Goal: Task Accomplishment & Management: Use online tool/utility

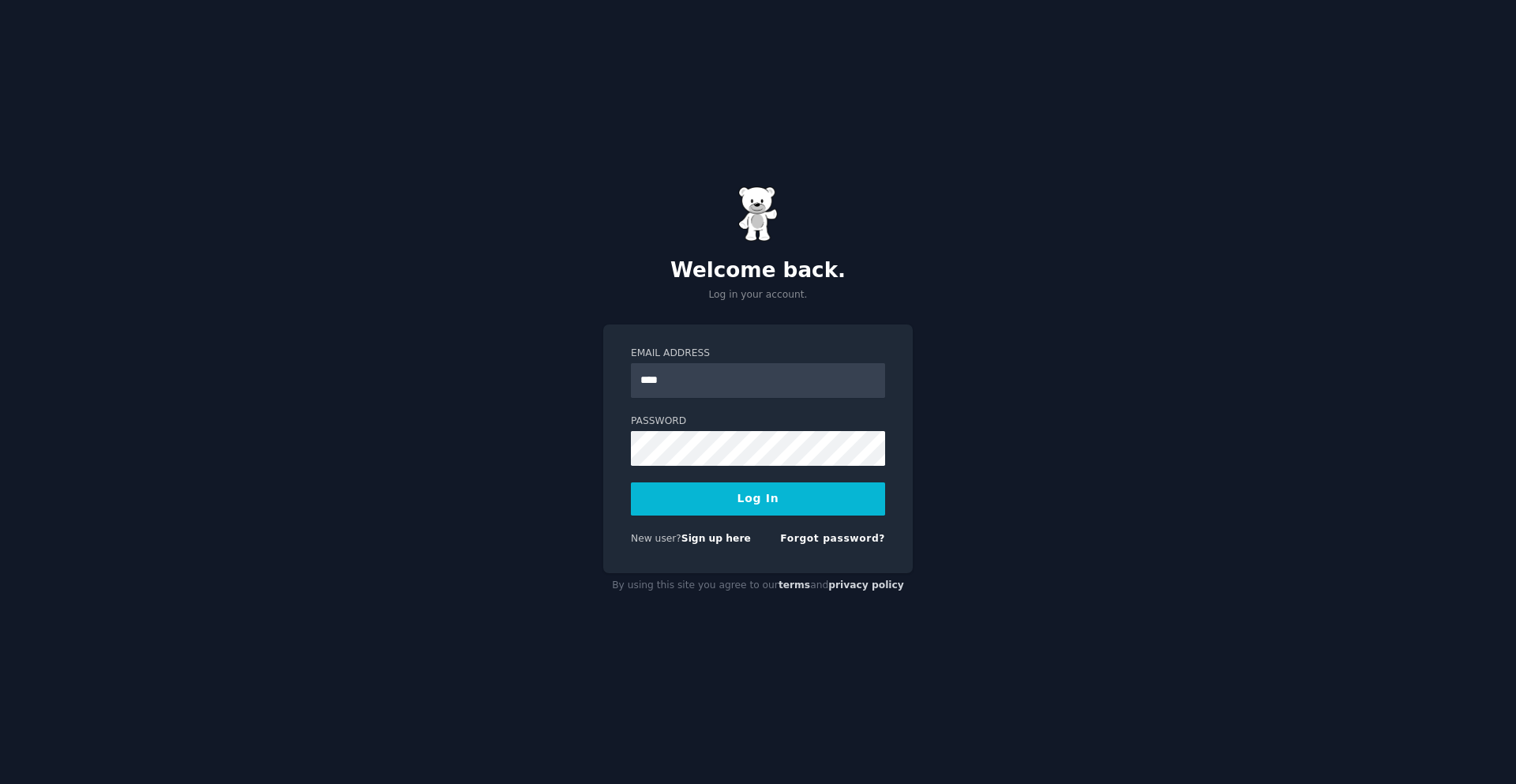
type input "**********"
click at [631, 482] on button "Log In" at bounding box center [758, 499] width 255 height 34
click at [652, 482] on div "Logging In..." at bounding box center [758, 499] width 255 height 34
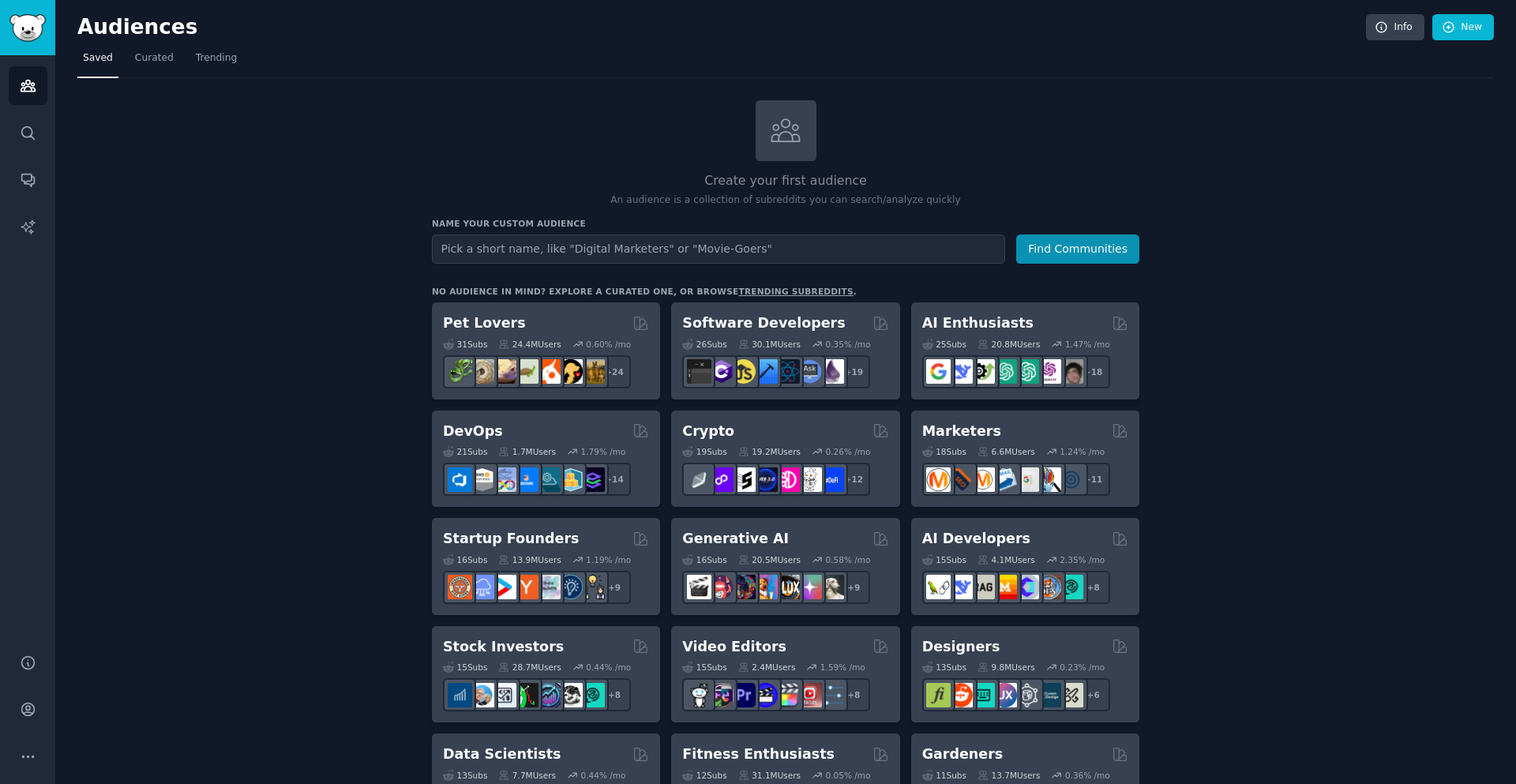
click at [801, 240] on input "text" at bounding box center [718, 249] width 573 height 29
type input "[GEOGRAPHIC_DATA]"
click at [1016, 234] on button "Find Communities" at bounding box center [1078, 249] width 123 height 29
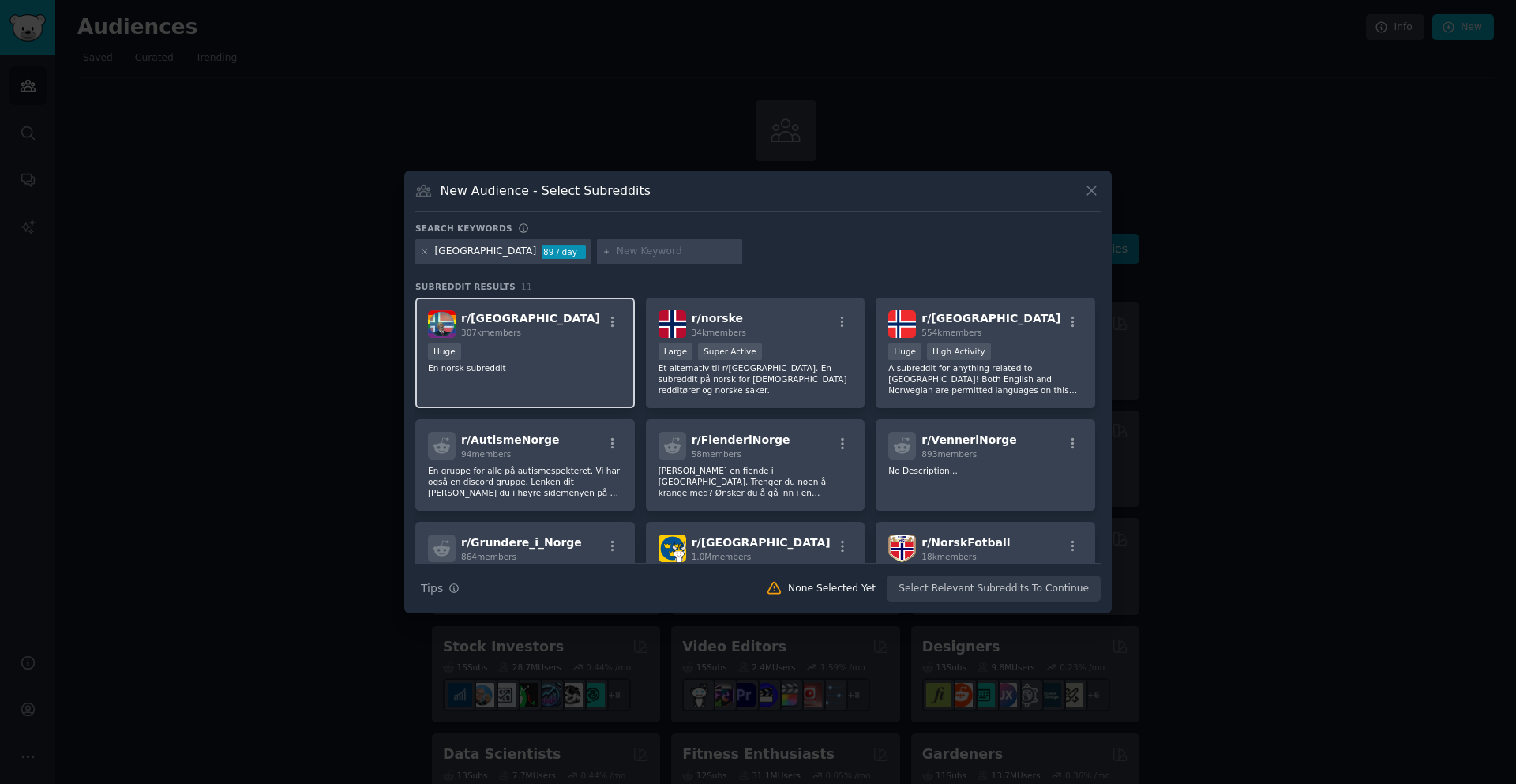
click at [482, 312] on span "r/ [GEOGRAPHIC_DATA]" at bounding box center [531, 318] width 139 height 12
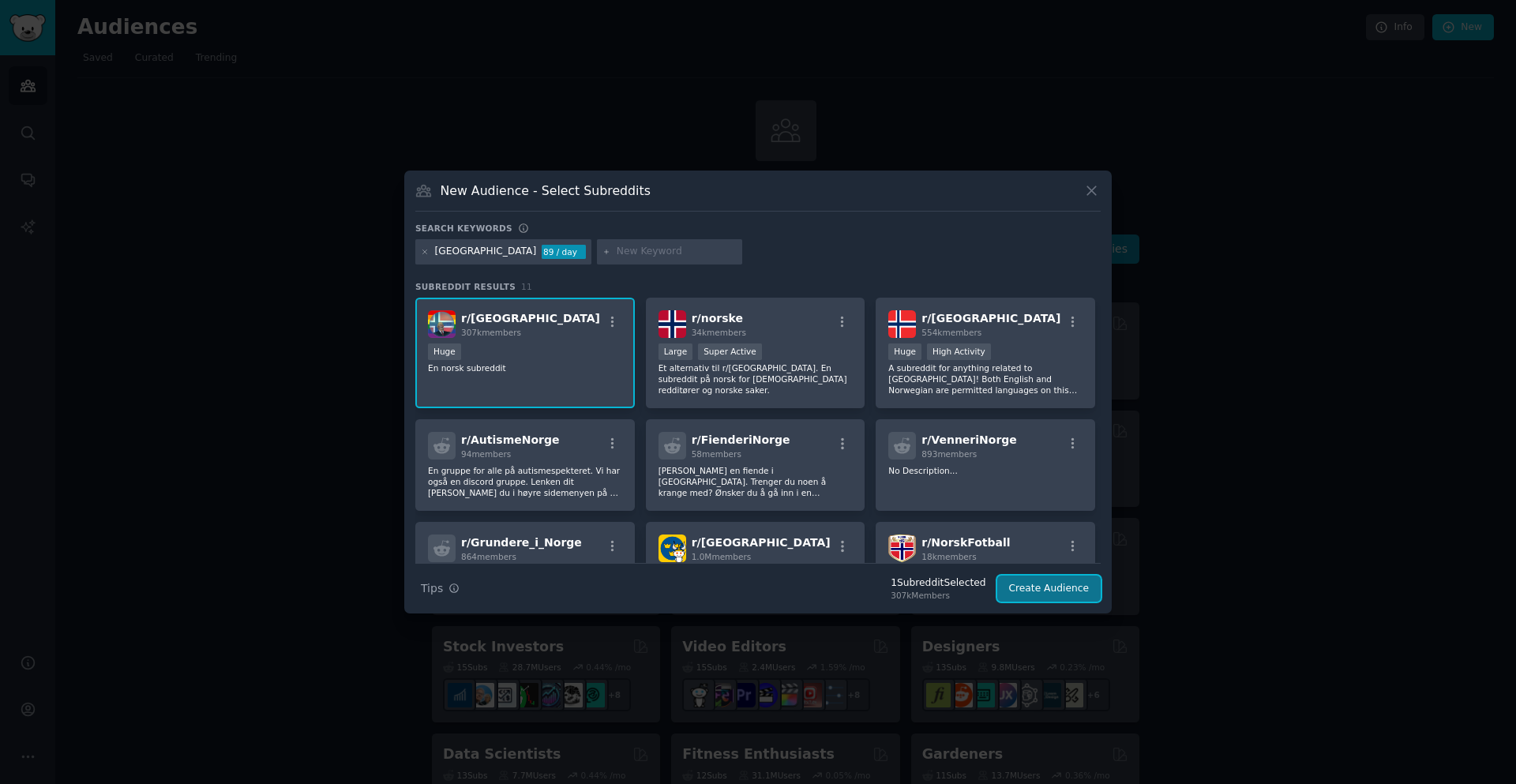
click at [1086, 576] on button "Create Audience" at bounding box center [1050, 589] width 104 height 27
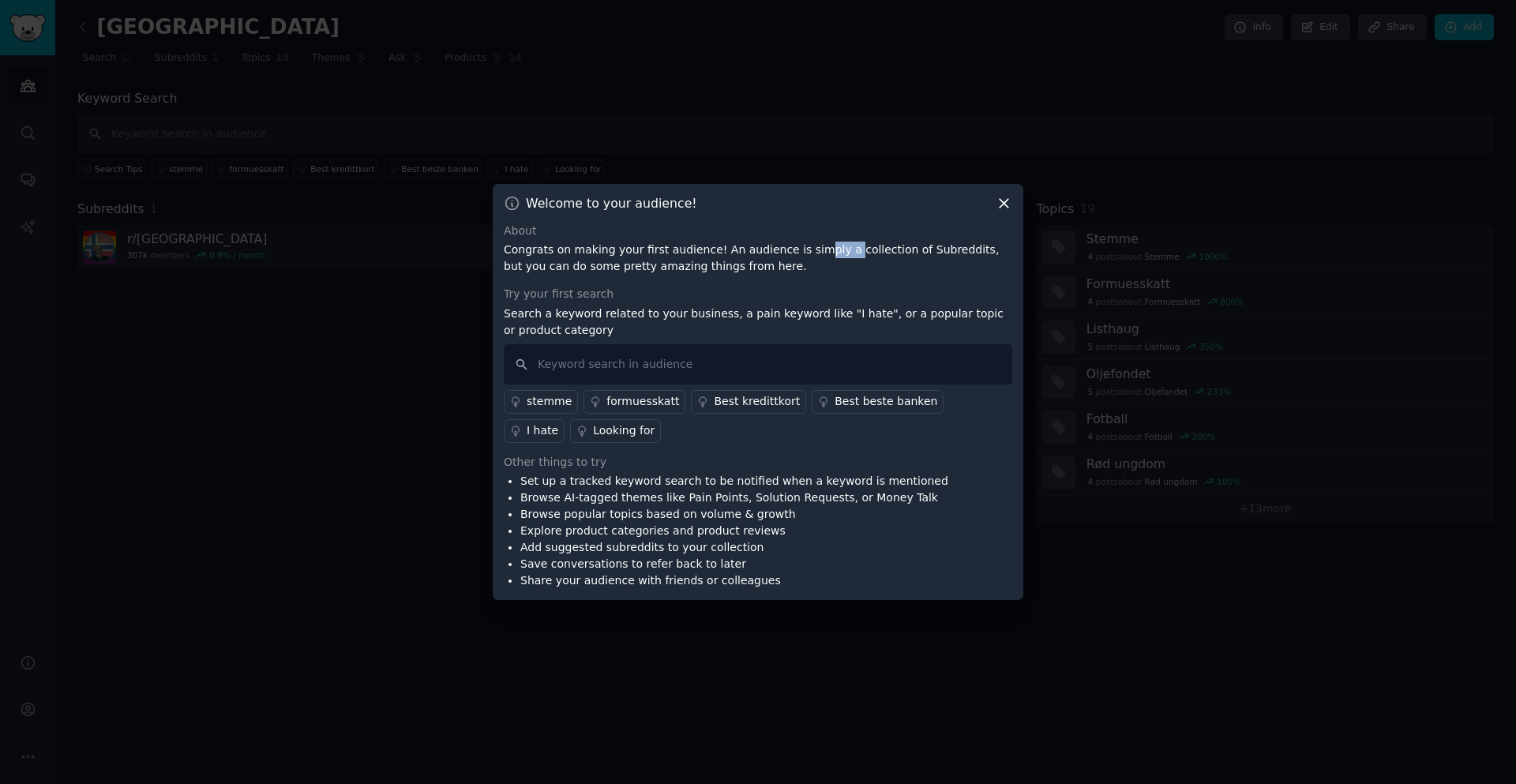
drag, startPoint x: 810, startPoint y: 253, endPoint x: 825, endPoint y: 257, distance: 15.5
click at [821, 254] on p "Congrats on making your first audience! An audience is simply a collection of S…" at bounding box center [758, 257] width 509 height 34
click at [847, 275] on p "Congrats on making your first audience! An audience is simply a collection of S…" at bounding box center [758, 257] width 509 height 34
click at [870, 375] on input "text" at bounding box center [758, 364] width 509 height 40
click at [559, 423] on div "I hate" at bounding box center [542, 430] width 32 height 16
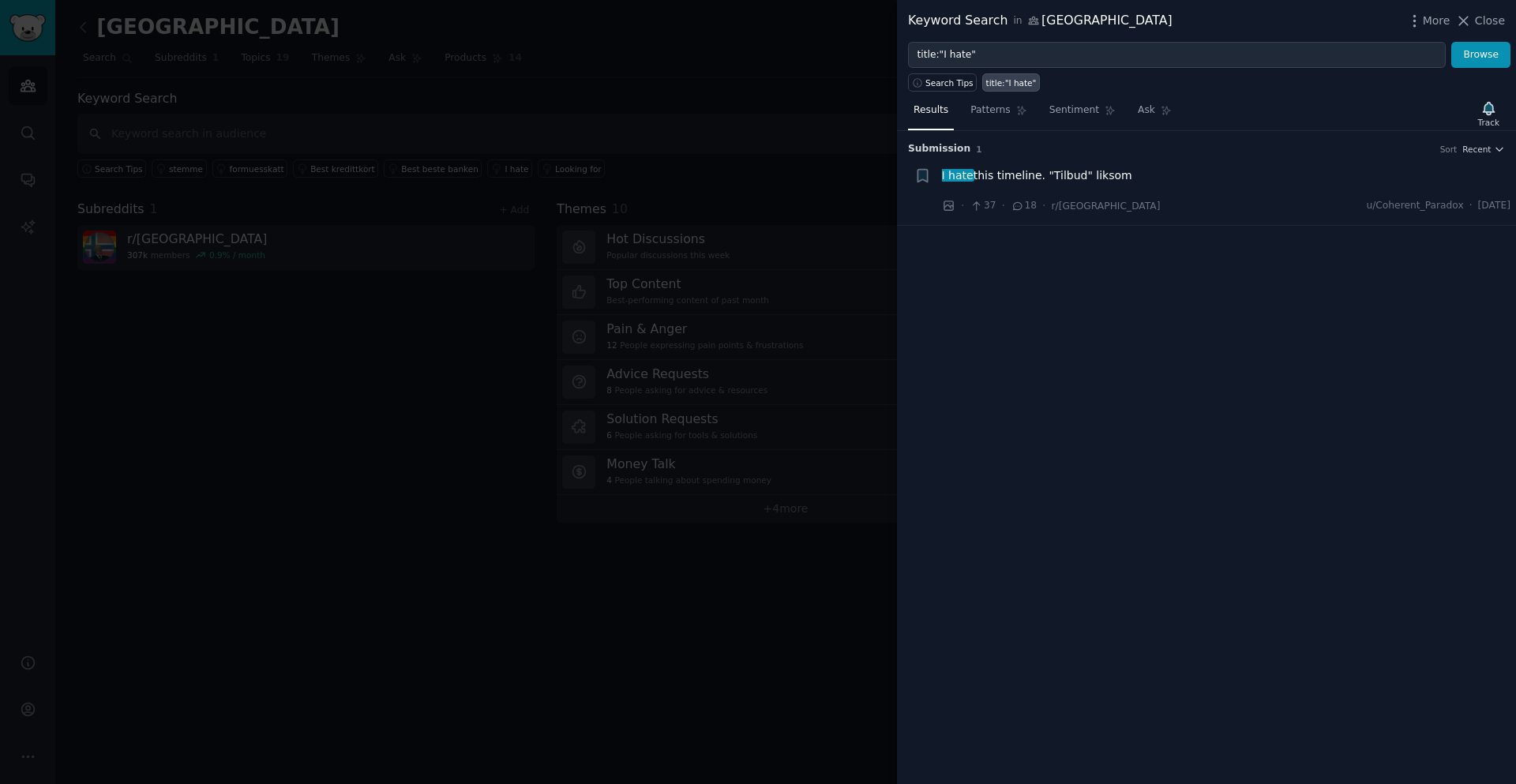
click at [494, 352] on div at bounding box center [758, 392] width 1516 height 784
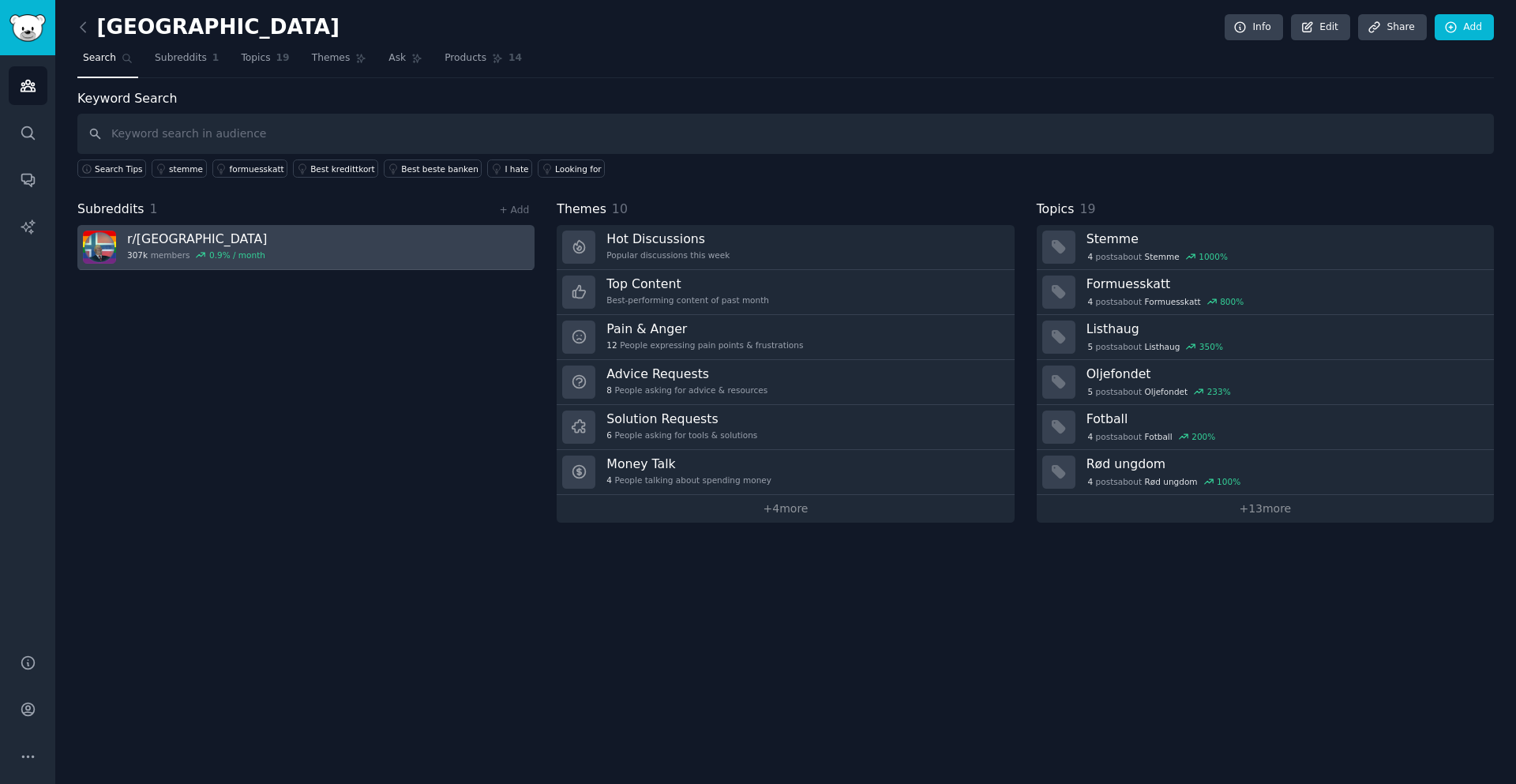
click at [278, 246] on link "r/ norge 307k members 0.9 % / month" at bounding box center [307, 247] width 458 height 45
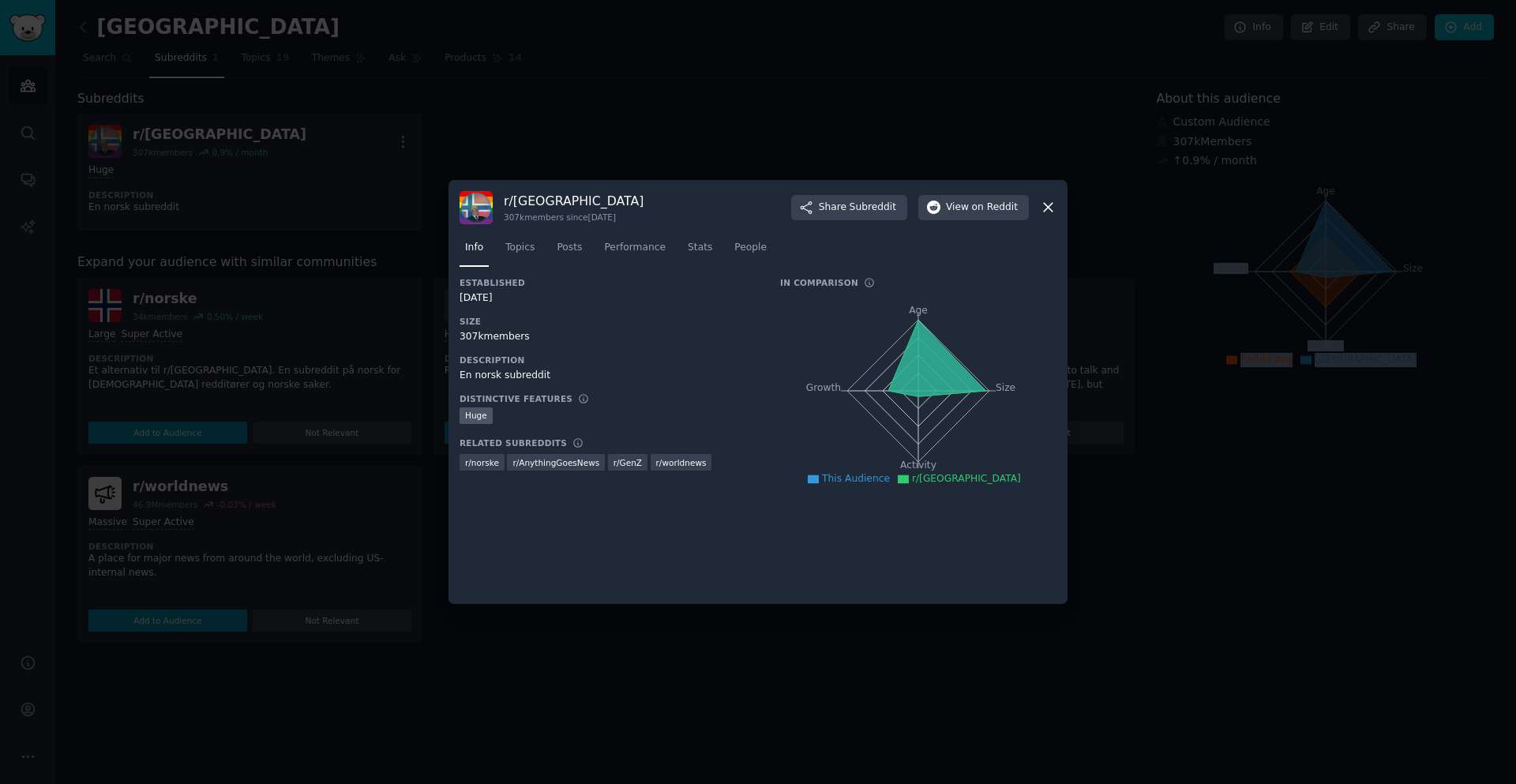
drag, startPoint x: 1485, startPoint y: 410, endPoint x: 1870, endPoint y: 679, distance: 469.7
click at [1516, 679] on html "Audiences Search Conversations AI Reports Help Account More norge Info Edit Sha…" at bounding box center [758, 392] width 1516 height 784
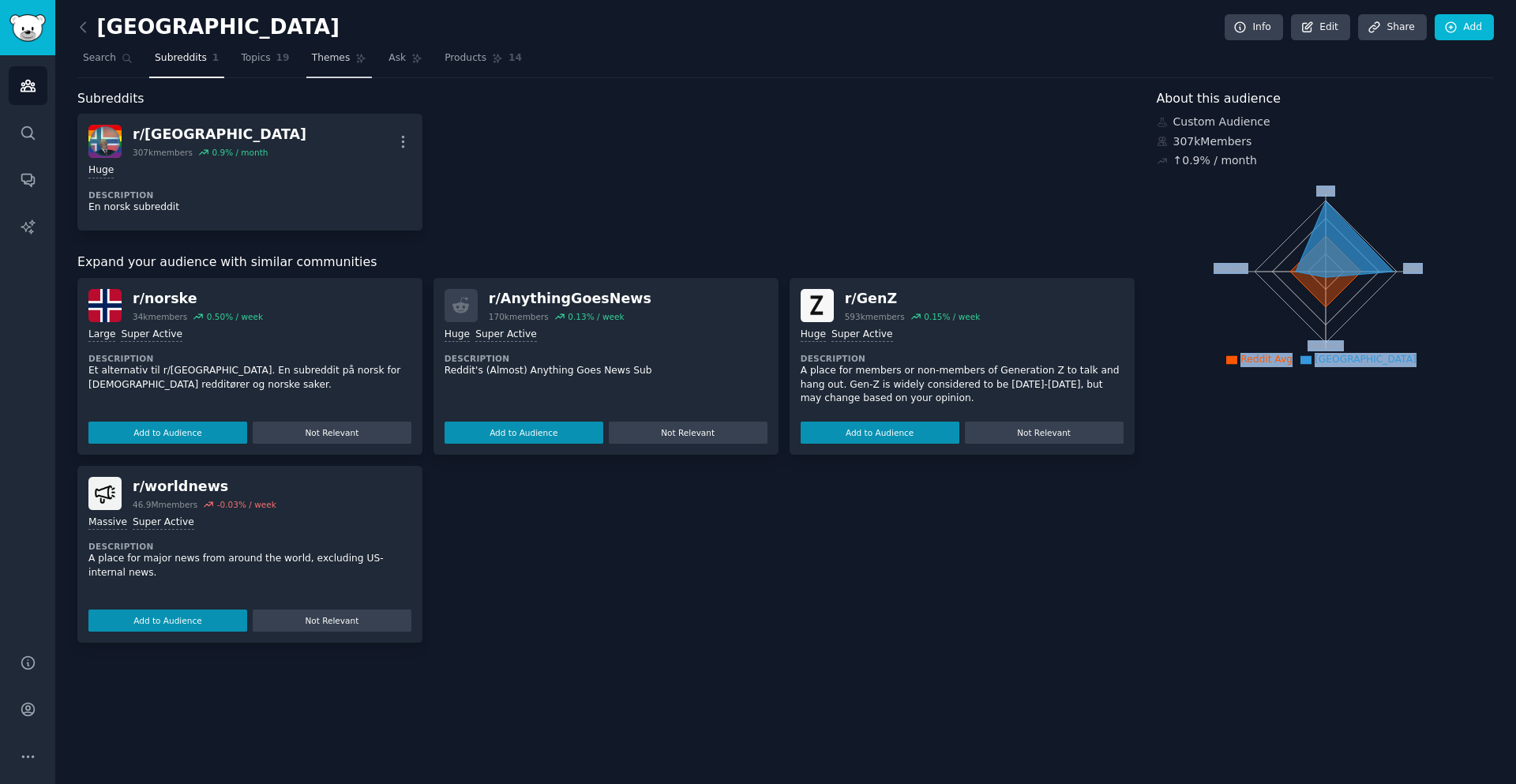
click at [356, 61] on icon at bounding box center [361, 59] width 12 height 12
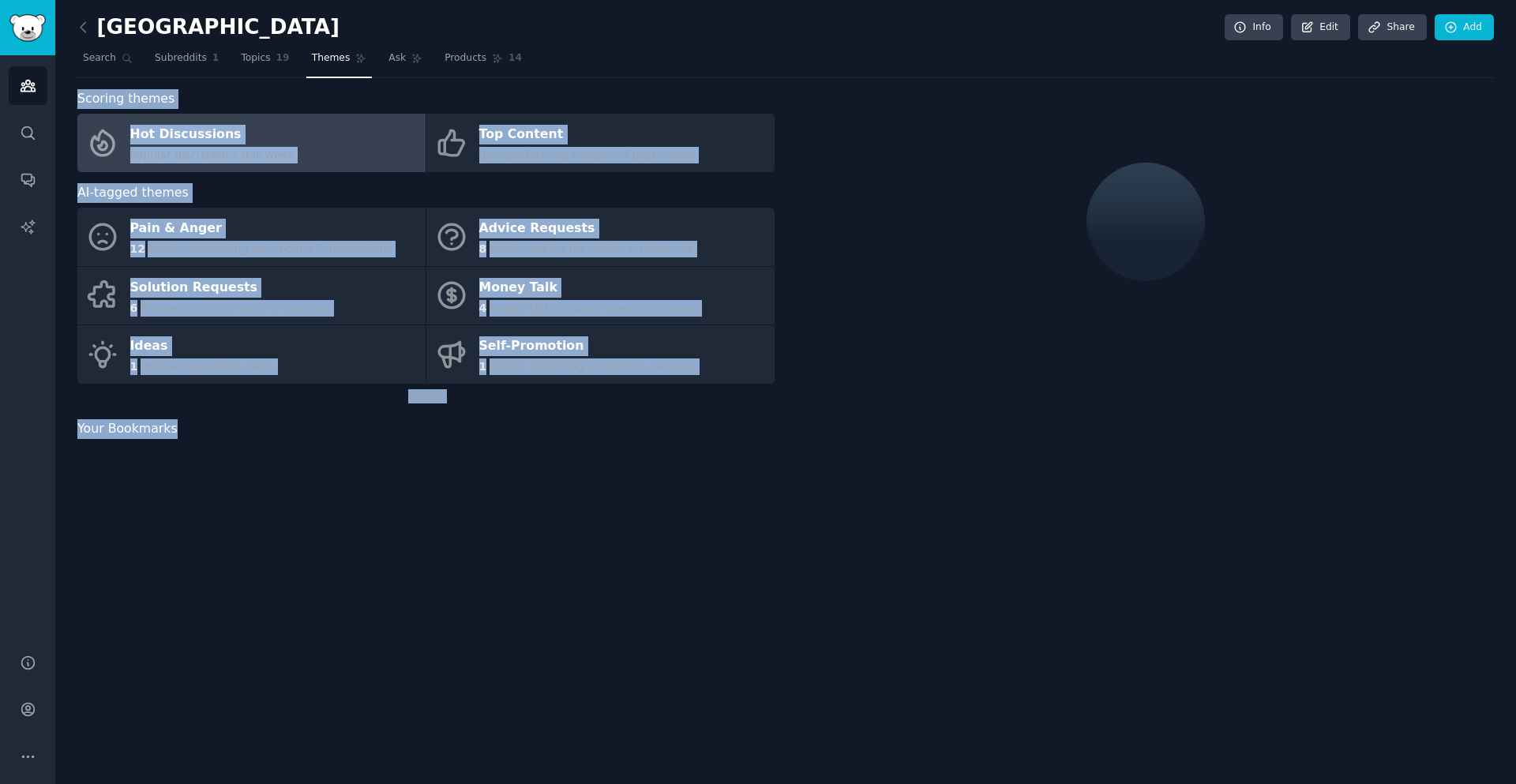
click at [1004, 145] on div at bounding box center [1145, 222] width 697 height 265
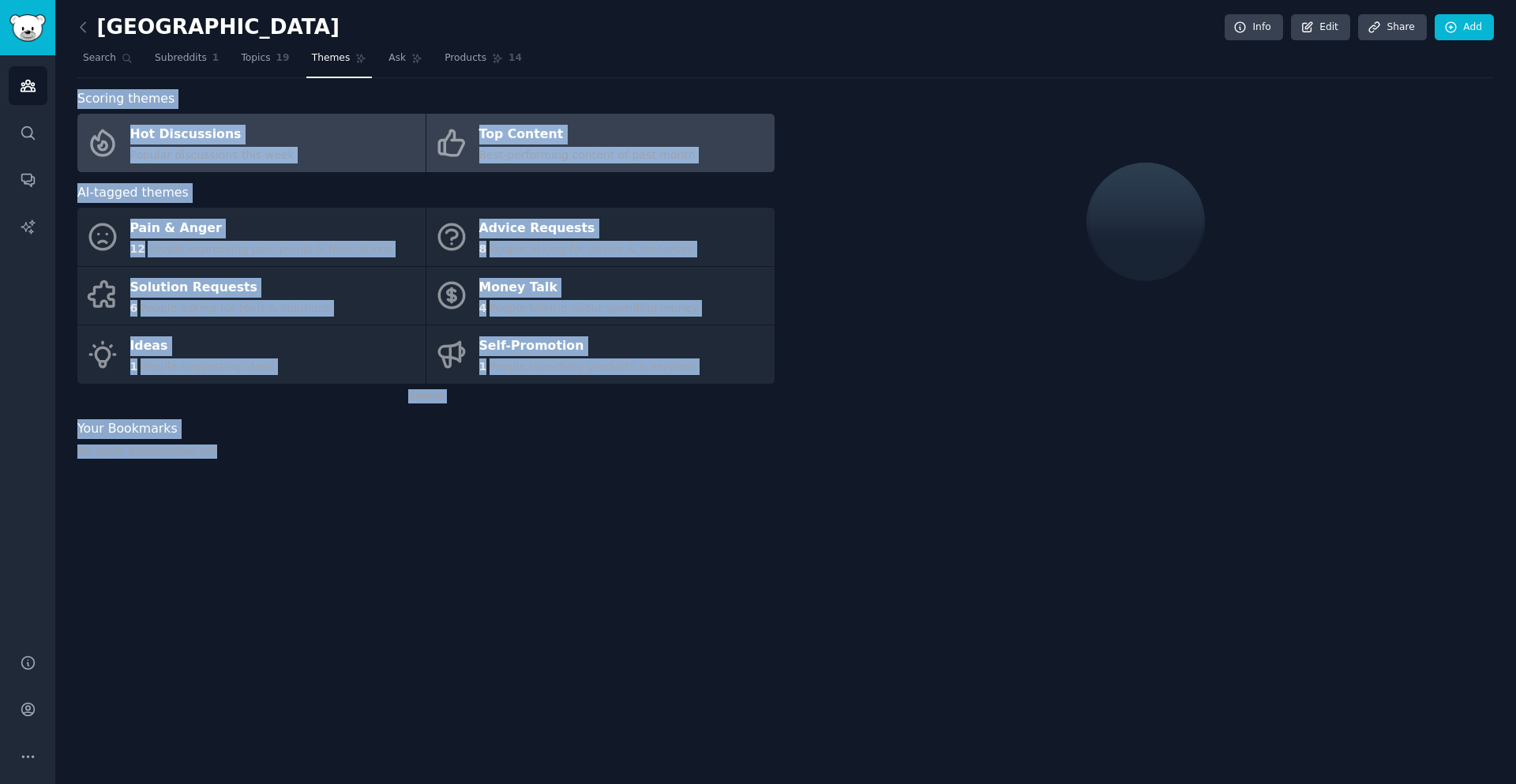
click at [758, 144] on link "Top Content Best-performing content of past month" at bounding box center [601, 142] width 348 height 59
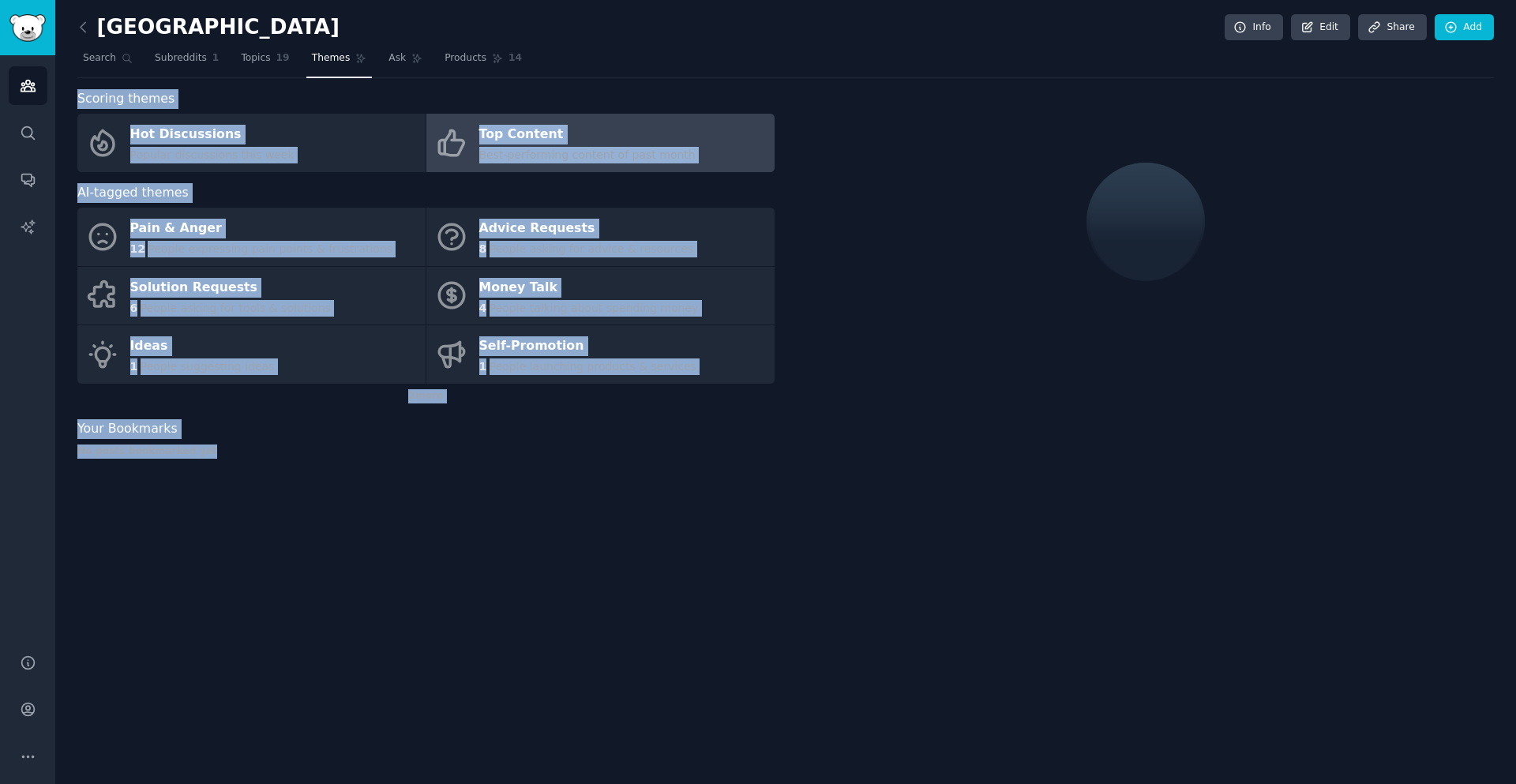
click at [883, 130] on div at bounding box center [1145, 222] width 697 height 265
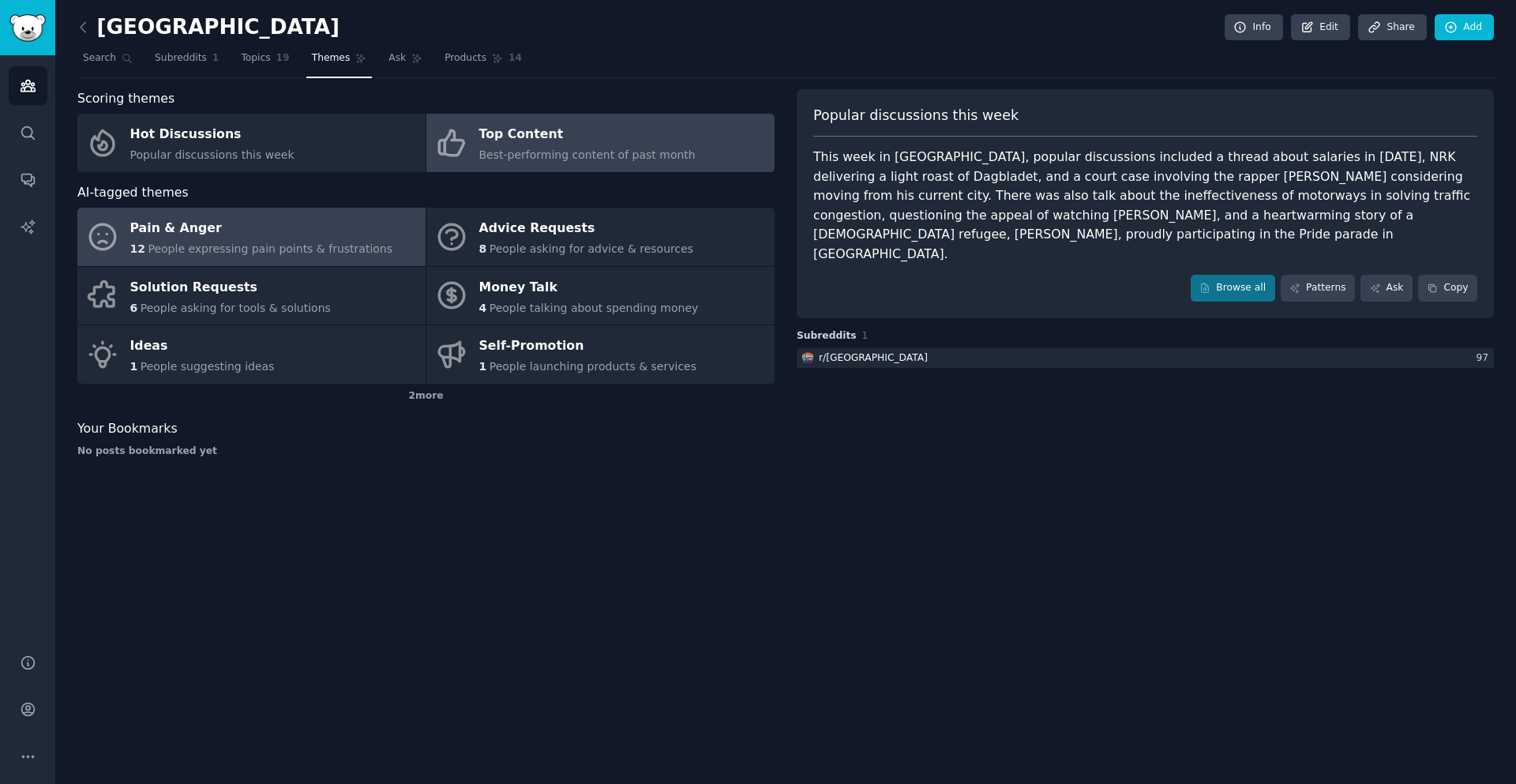
click at [379, 226] on link "Pain & Anger 12 People expressing pain points & frustrations" at bounding box center [252, 236] width 348 height 59
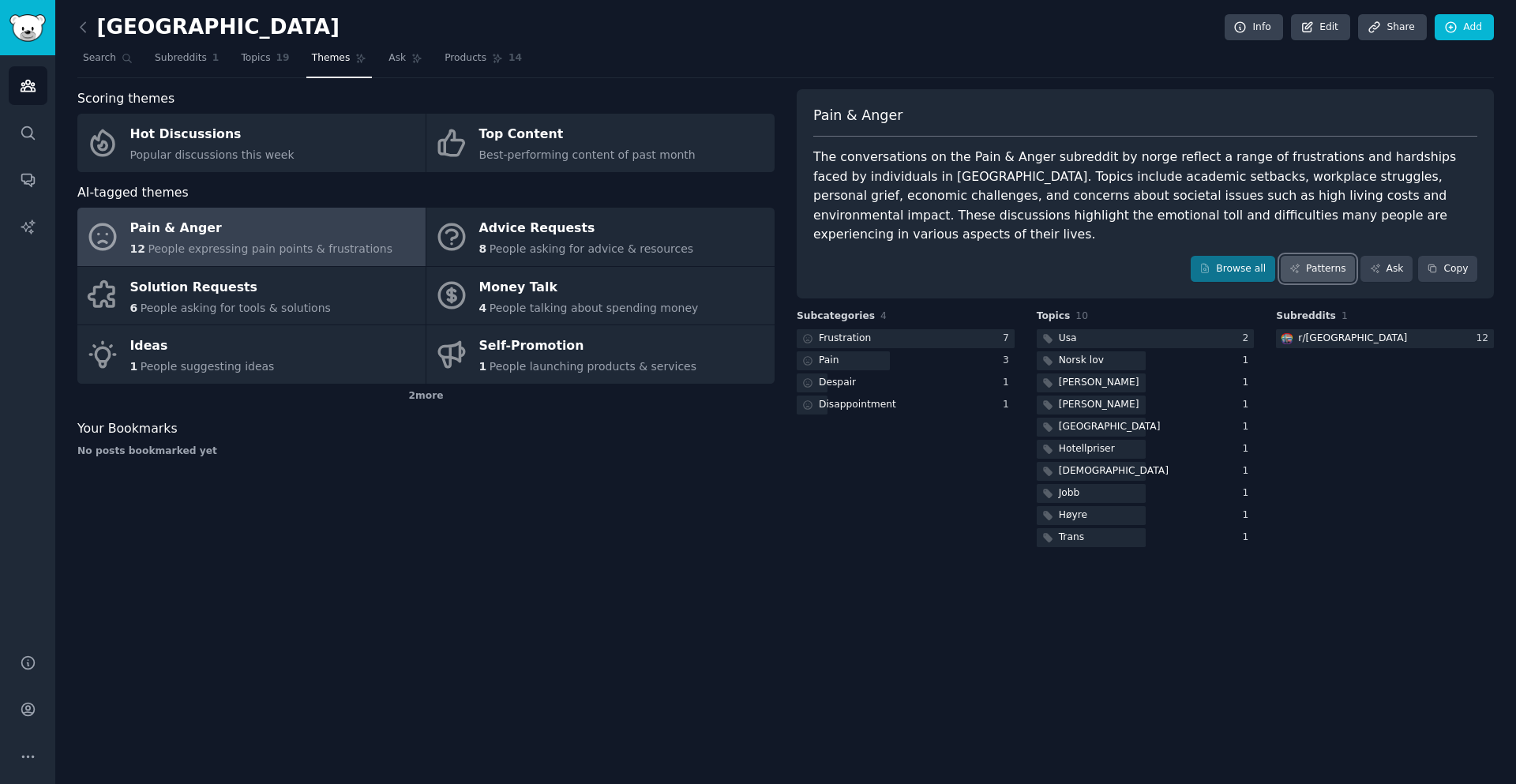
click at [1327, 256] on link "Patterns" at bounding box center [1318, 269] width 74 height 27
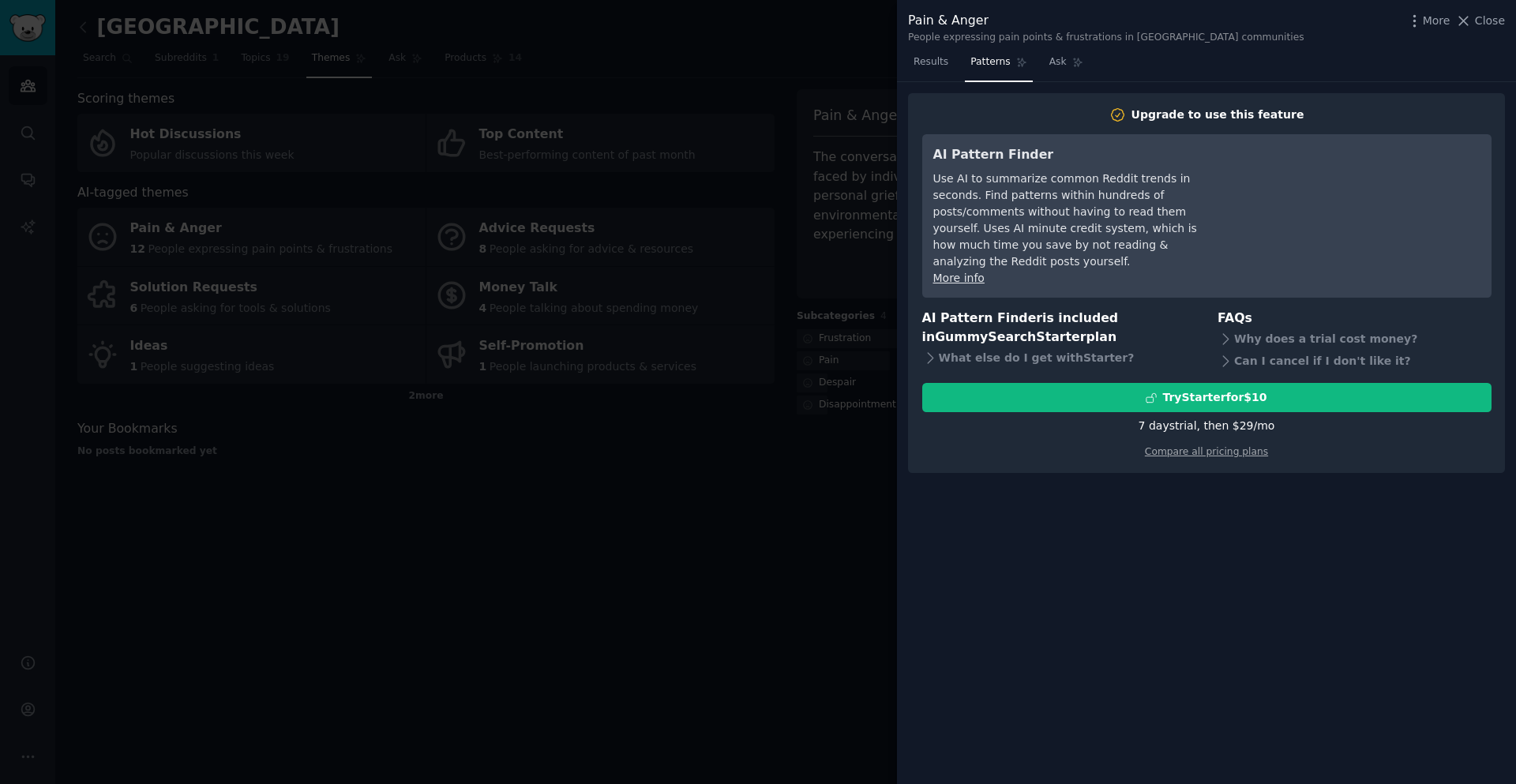
click at [780, 267] on div at bounding box center [758, 392] width 1516 height 784
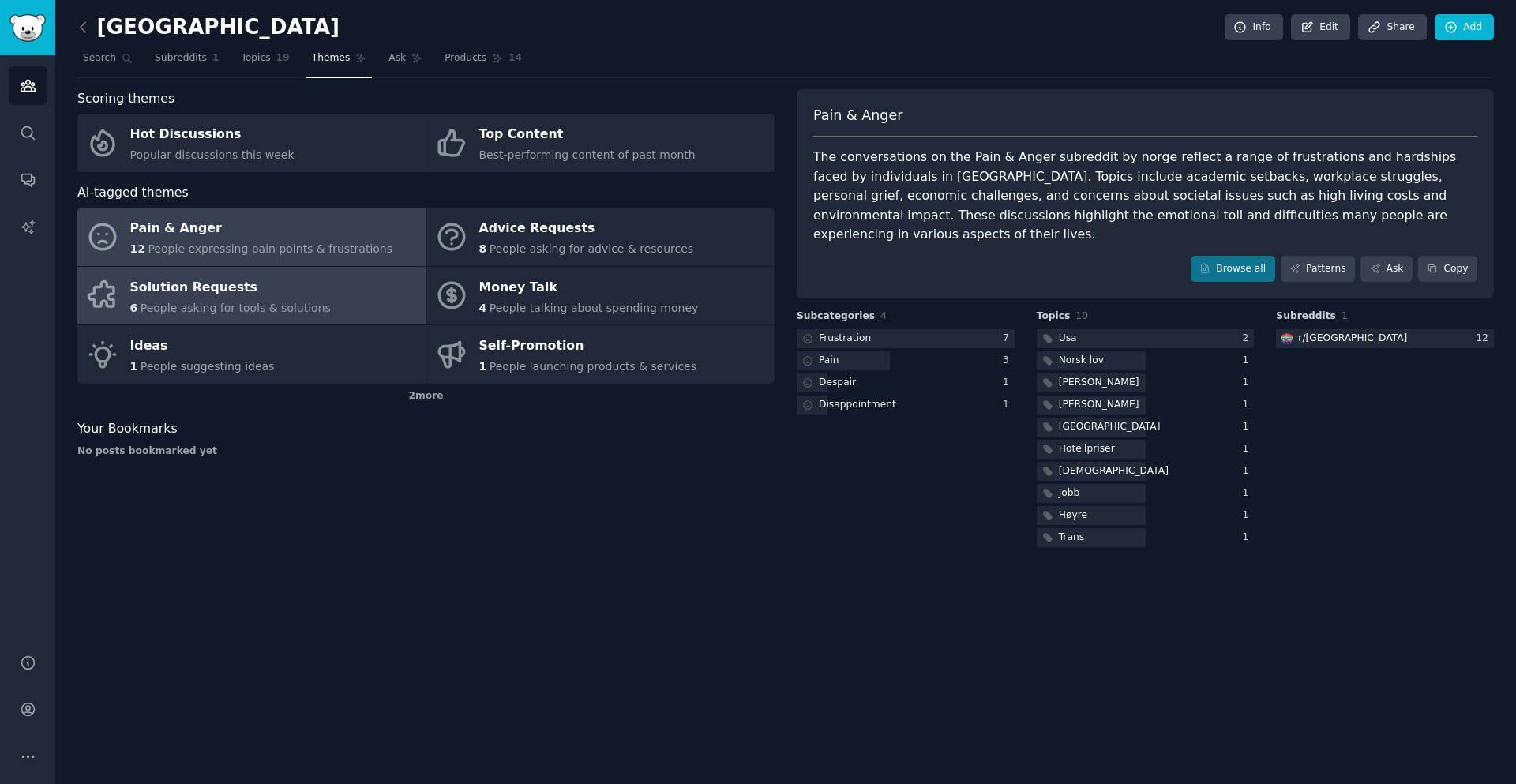
click at [375, 298] on link "Solution Requests 6 People asking for tools & solutions" at bounding box center [252, 296] width 348 height 59
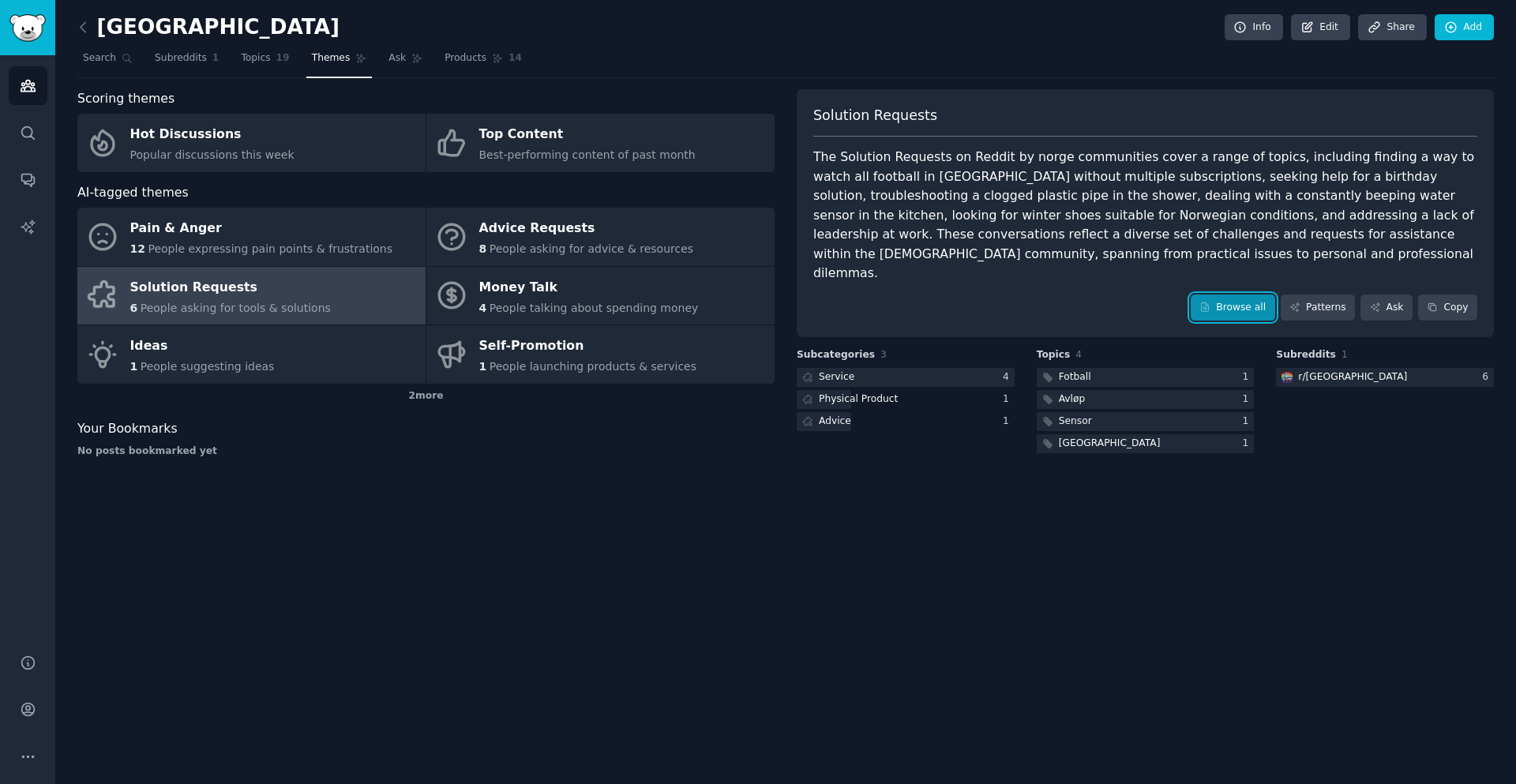
click at [1261, 294] on link "Browse all" at bounding box center [1233, 307] width 85 height 27
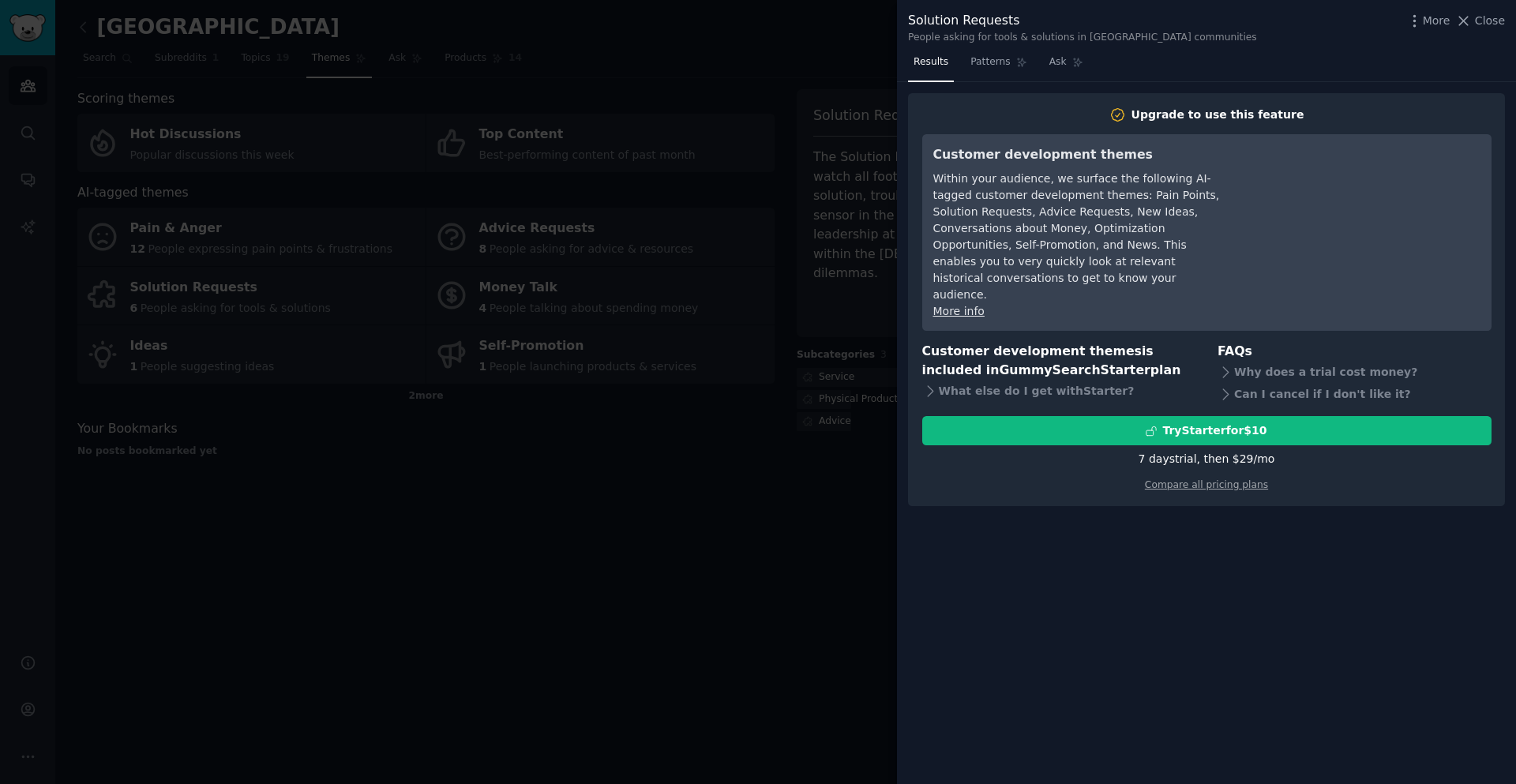
click at [596, 471] on div at bounding box center [758, 392] width 1516 height 784
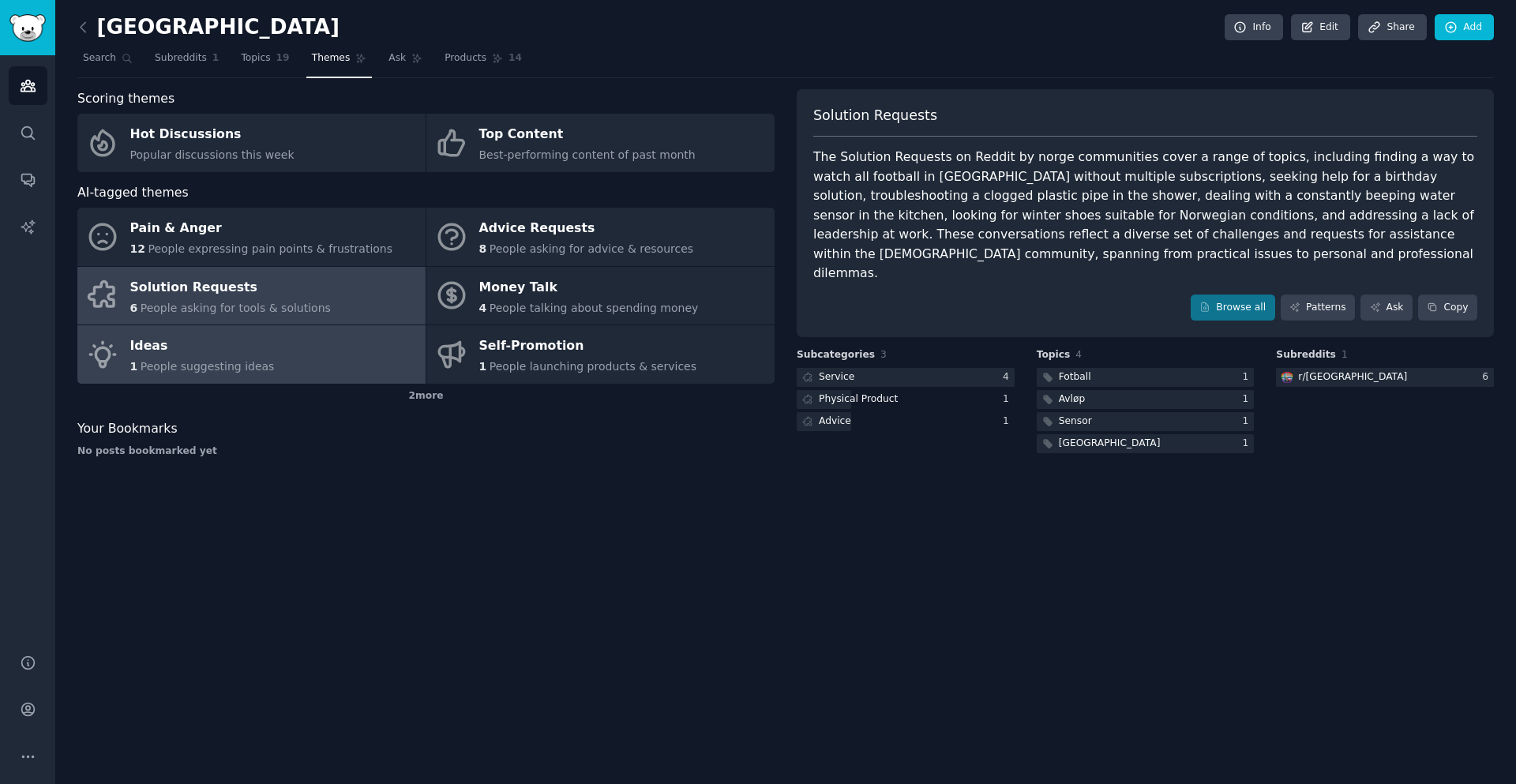
click at [319, 344] on link "Ideas 1 People suggesting ideas" at bounding box center [252, 354] width 348 height 59
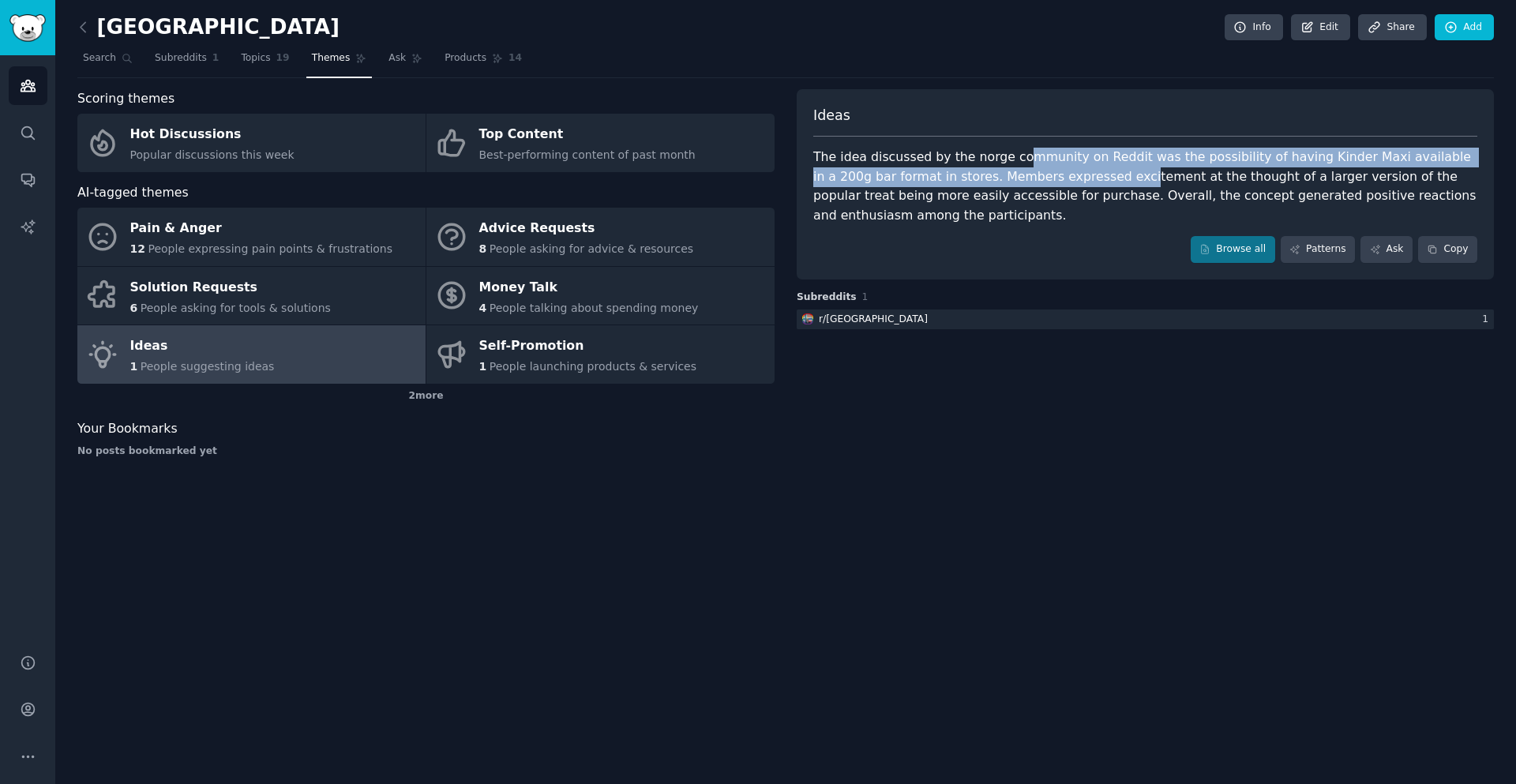
drag, startPoint x: 1025, startPoint y: 165, endPoint x: 1041, endPoint y: 170, distance: 16.8
click at [1041, 170] on div "The idea discussed by the norge community on Reddit was the possibility of havi…" at bounding box center [1145, 186] width 664 height 78
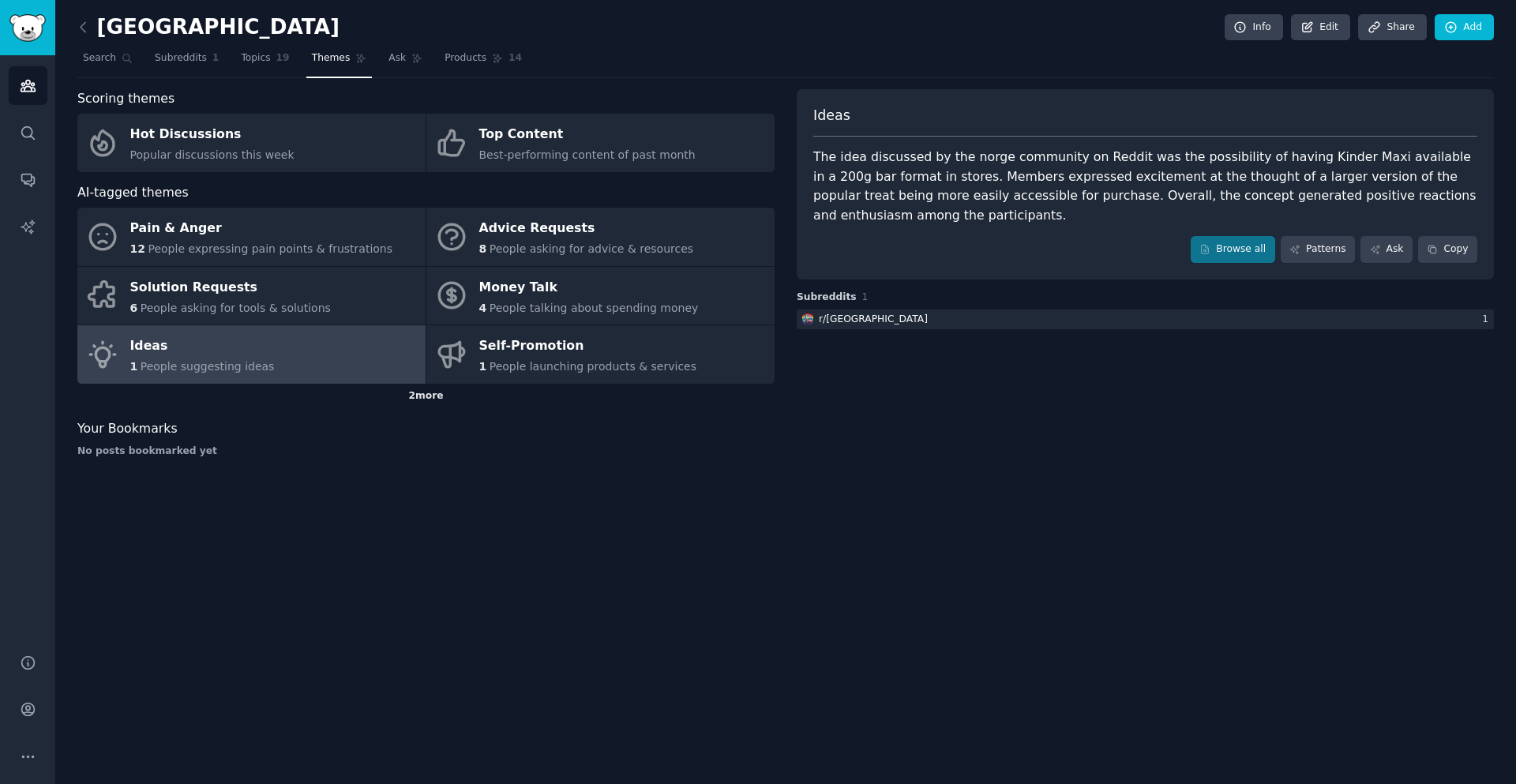
click at [430, 386] on div "2 more" at bounding box center [426, 396] width 697 height 25
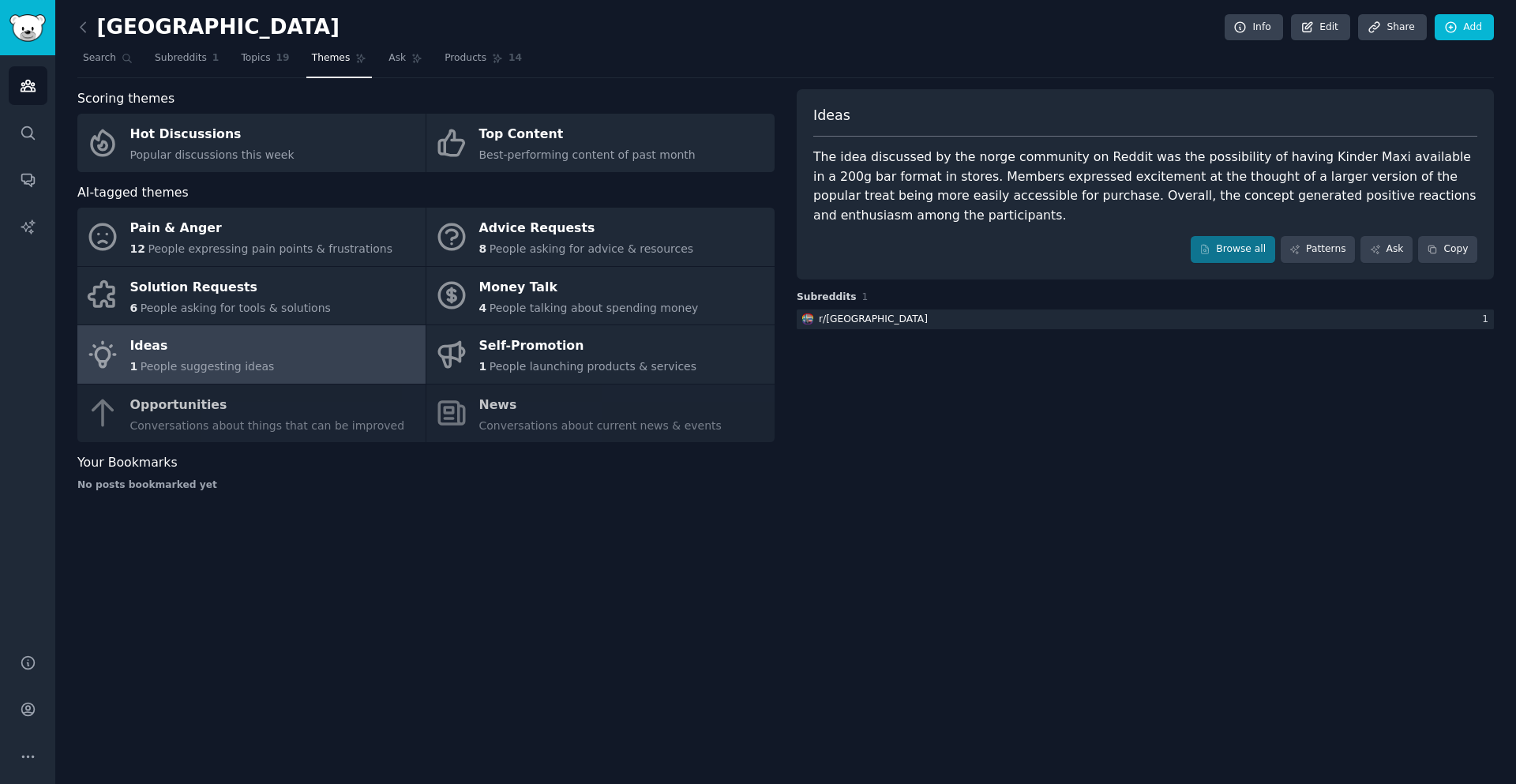
click at [376, 411] on div "Pain & Anger 12 People expressing pain points & frustrations Advice Requests 8 …" at bounding box center [426, 325] width 697 height 234
click at [276, 54] on link "Topics 19" at bounding box center [265, 62] width 60 height 33
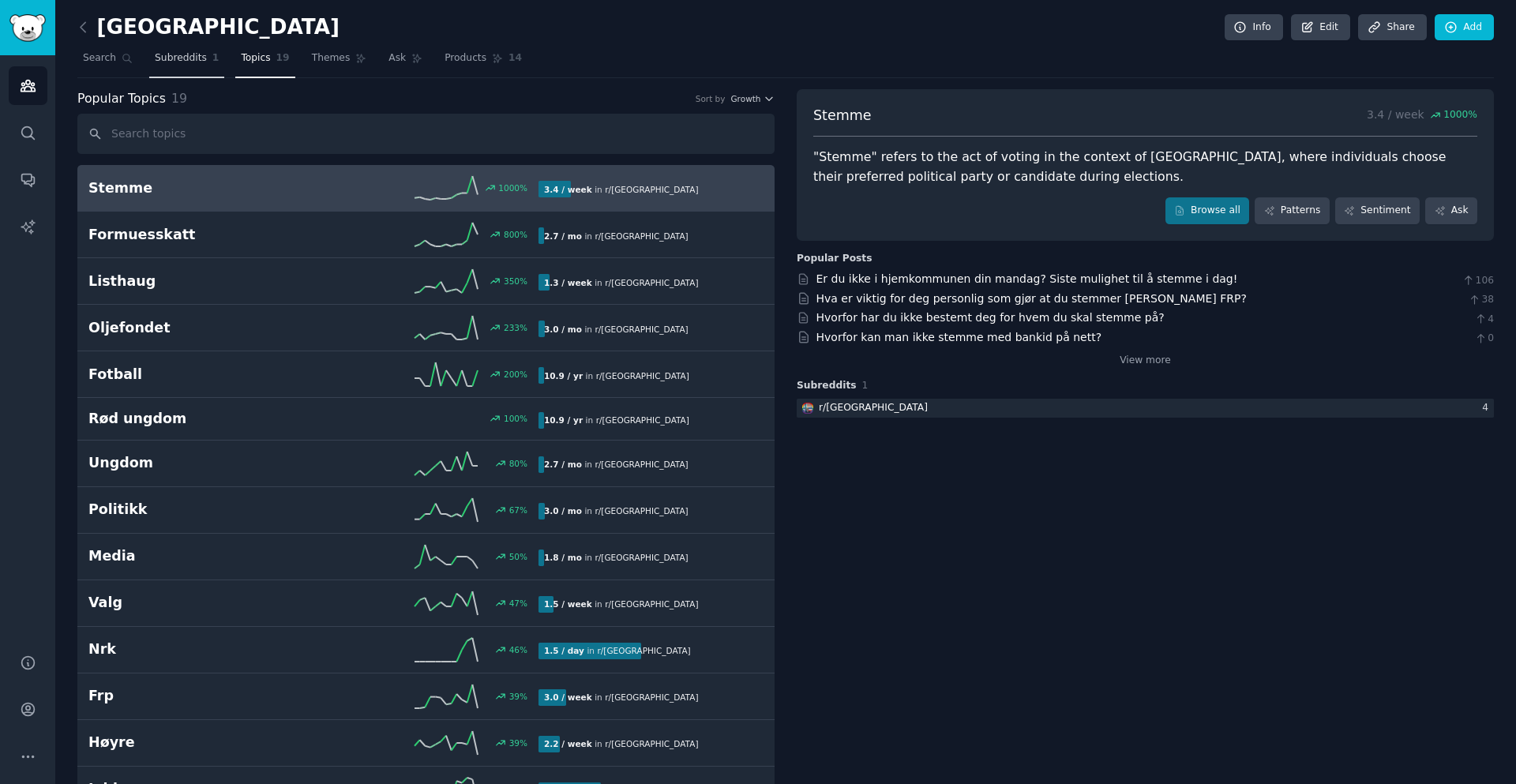
click at [192, 65] on link "Subreddits 1" at bounding box center [186, 62] width 75 height 33
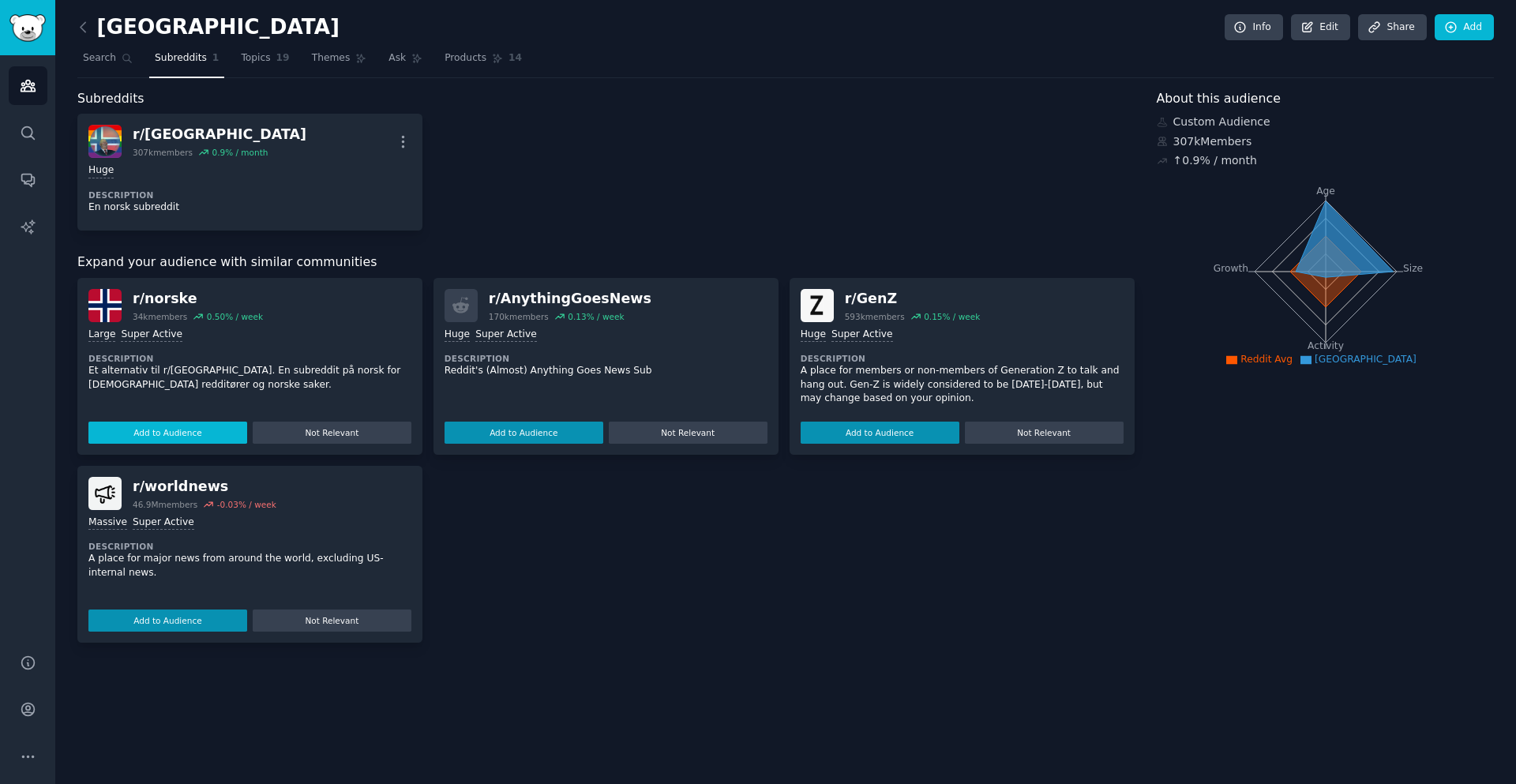
click at [215, 434] on button "Add to Audience" at bounding box center [167, 432] width 159 height 22
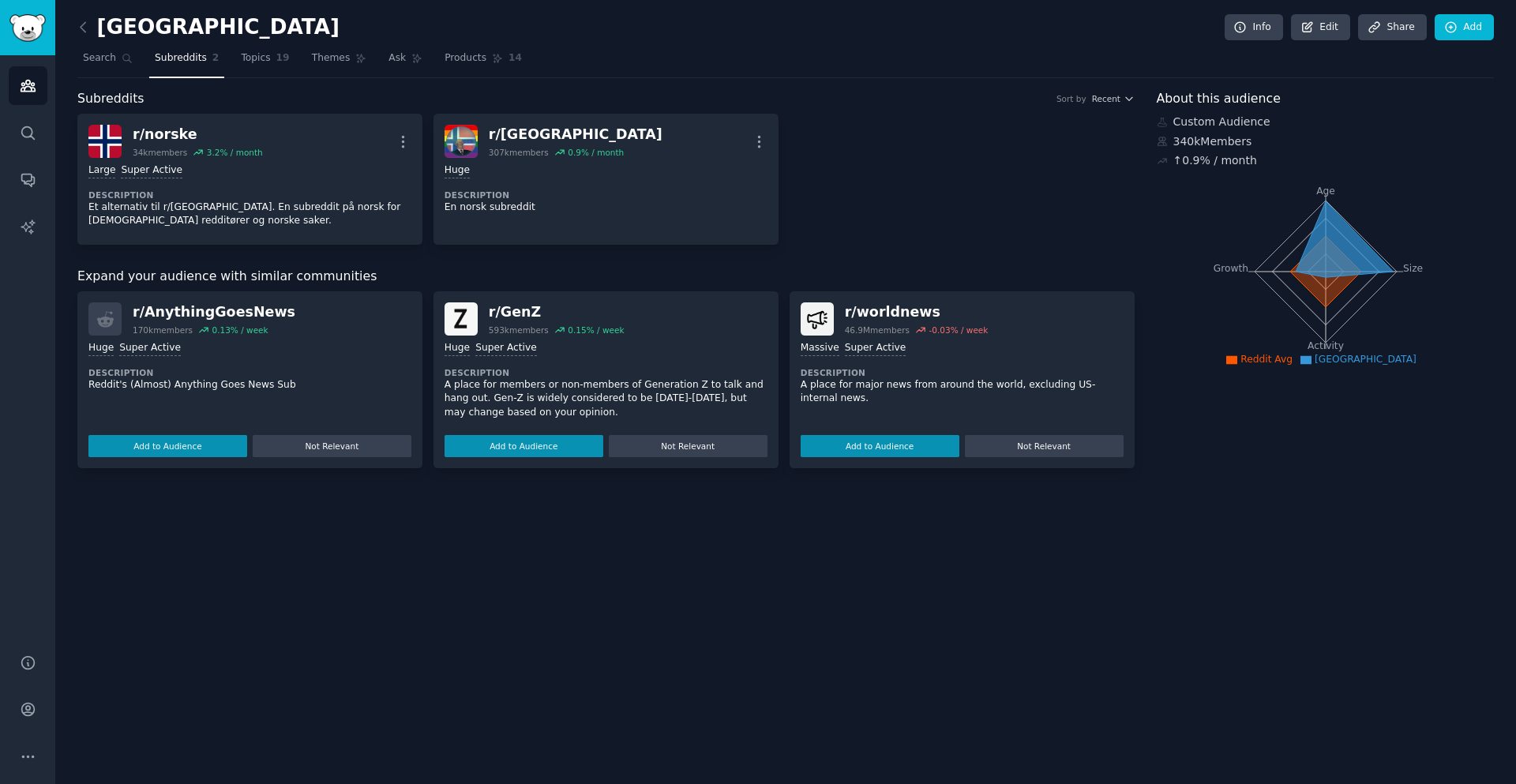
click at [912, 271] on div "Expand your audience with similar communities" at bounding box center [607, 277] width 1057 height 20
click at [330, 61] on span "Themes" at bounding box center [332, 58] width 38 height 14
